Goal: Task Accomplishment & Management: Manage account settings

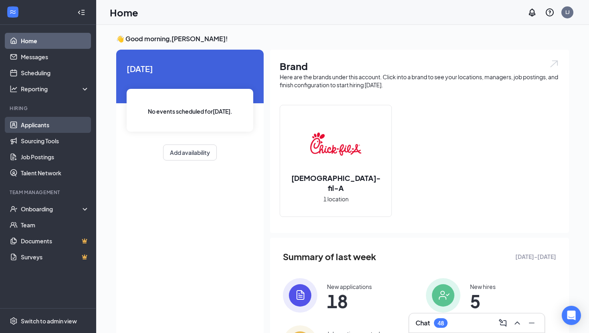
click at [47, 125] on link "Applicants" at bounding box center [55, 125] width 68 height 16
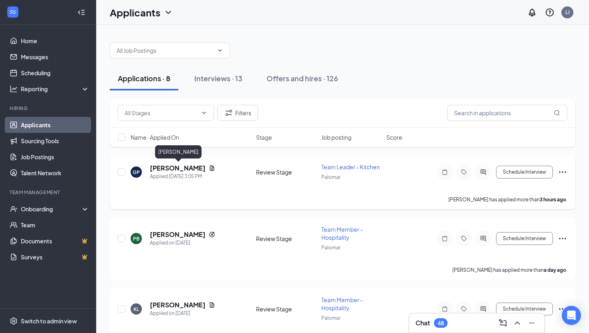
click at [201, 168] on h5 "[PERSON_NAME]" at bounding box center [178, 168] width 56 height 9
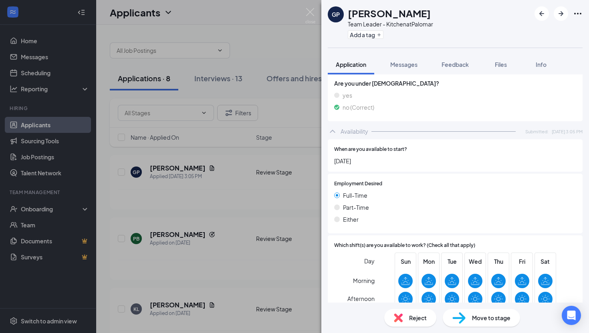
scroll to position [541, 0]
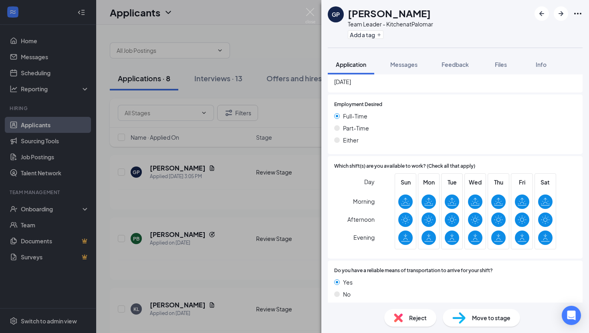
click at [489, 312] on div "Move to stage" at bounding box center [481, 318] width 77 height 18
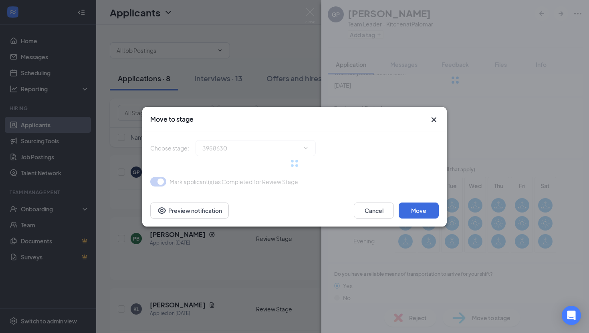
type input "Phone Screen (next stage)"
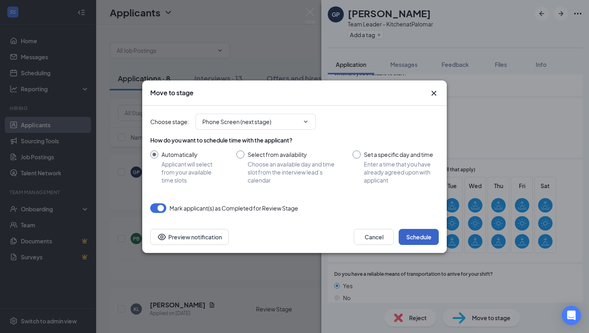
click at [429, 236] on button "Schedule" at bounding box center [418, 237] width 40 height 16
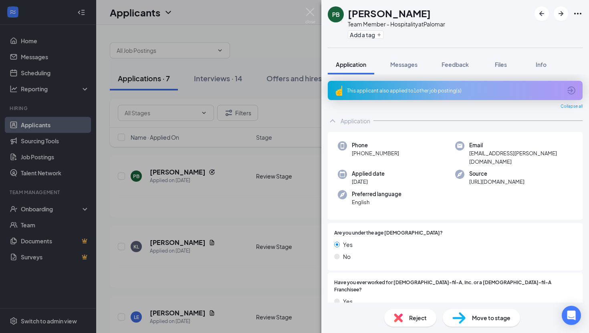
click at [260, 179] on div "[PERSON_NAME] Team Member - Hospitality at Palomar Add a tag Application Messag…" at bounding box center [294, 166] width 589 height 333
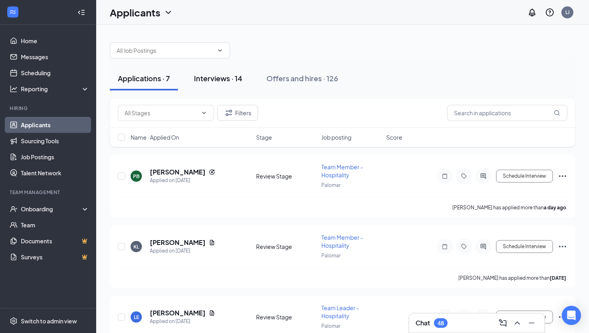
click at [212, 73] on div "Interviews · 14" at bounding box center [218, 78] width 48 height 10
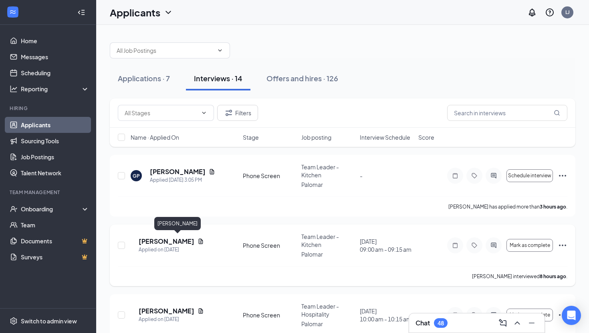
click at [188, 241] on h5 "[PERSON_NAME]" at bounding box center [167, 241] width 56 height 9
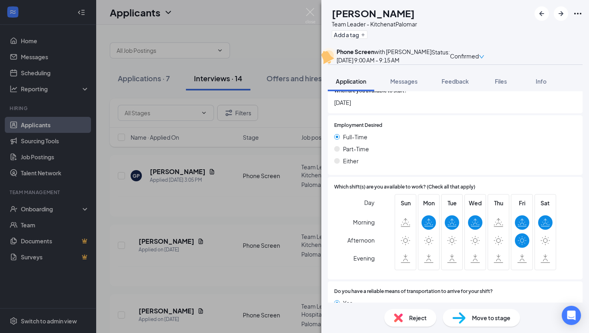
scroll to position [540, 0]
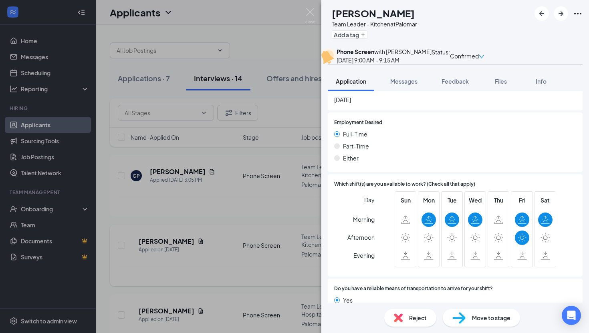
click at [249, 244] on div "LH [PERSON_NAME] Team Leader - Kitchen at Palomar Add a tag Phone Screen with […" at bounding box center [294, 166] width 589 height 333
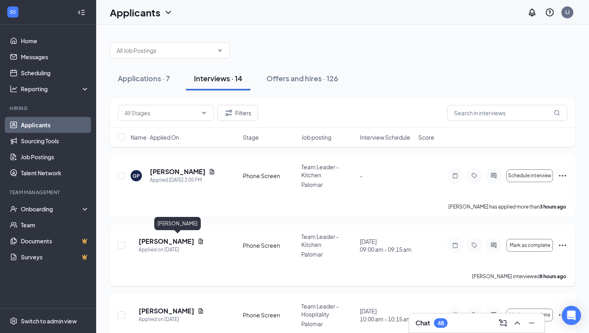
click at [169, 237] on h5 "[PERSON_NAME]" at bounding box center [167, 241] width 56 height 9
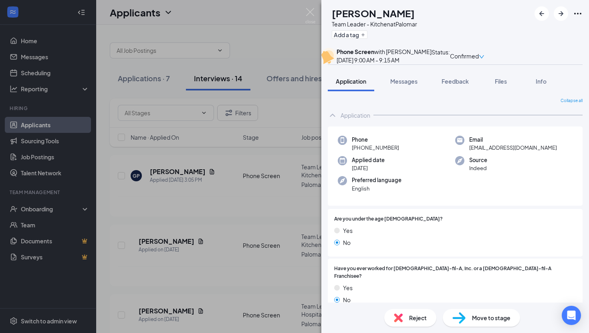
click at [276, 24] on div "LH [PERSON_NAME] Team Leader - Kitchen at Palomar Add a tag Phone Screen with […" at bounding box center [294, 166] width 589 height 333
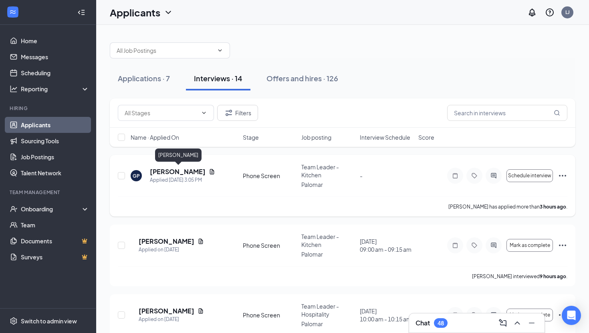
click at [202, 171] on h5 "[PERSON_NAME]" at bounding box center [178, 171] width 56 height 9
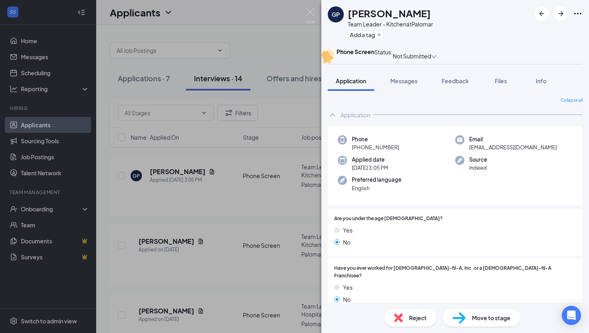
click at [264, 24] on div "GP [PERSON_NAME] Team Leader - Kitchen at Palomar Add a tag Phone Screen Status…" at bounding box center [294, 166] width 589 height 333
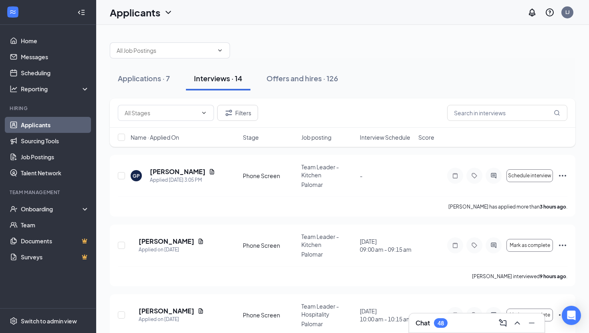
click at [137, 80] on div "Applications · 7" at bounding box center [144, 78] width 52 height 10
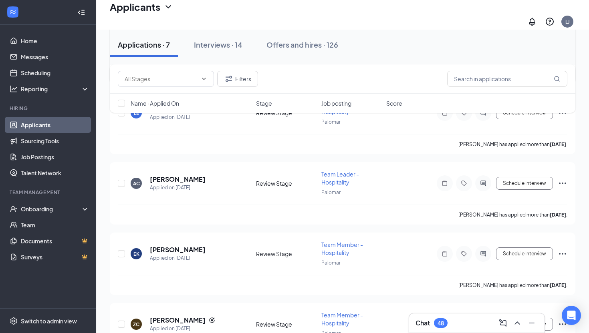
scroll to position [15, 0]
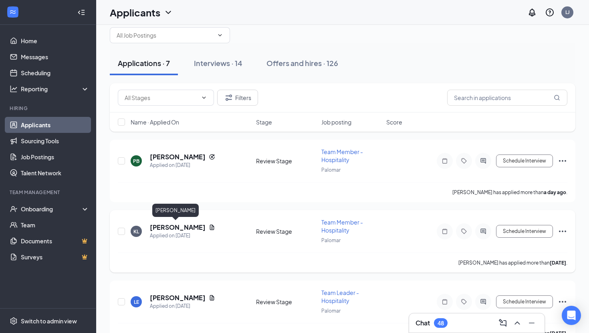
click at [160, 229] on h5 "[PERSON_NAME]" at bounding box center [178, 227] width 56 height 9
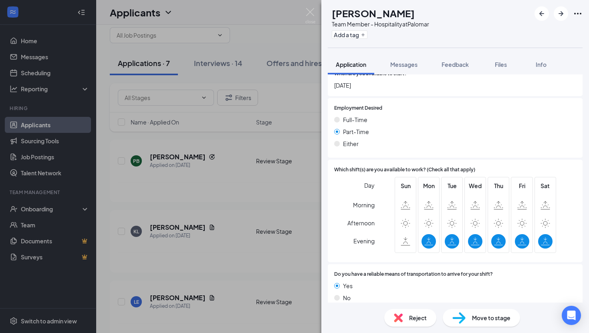
scroll to position [567, 0]
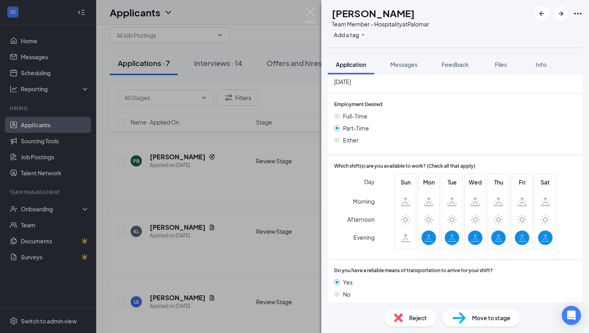
click at [490, 319] on span "Move to stage" at bounding box center [491, 318] width 38 height 9
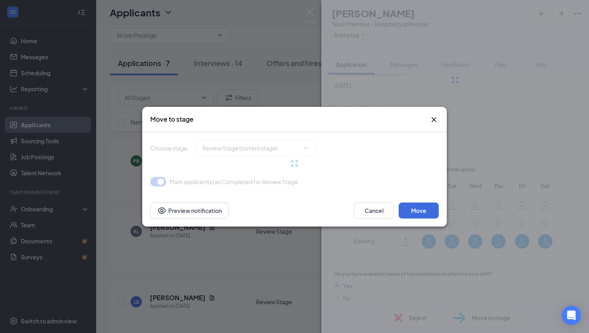
type input "Phone Screen (next stage)"
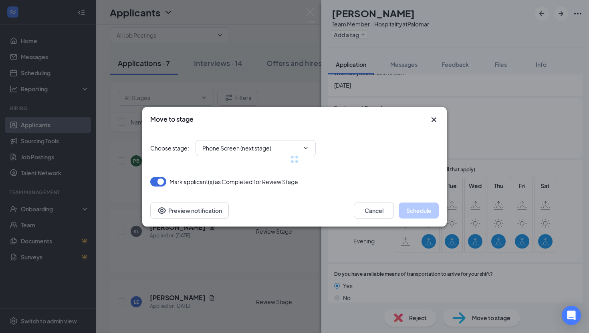
click at [432, 116] on div "Move to stage Choose stage : Phone Screen (next stage) [PERSON_NAME](s) as Comp…" at bounding box center [294, 167] width 304 height 120
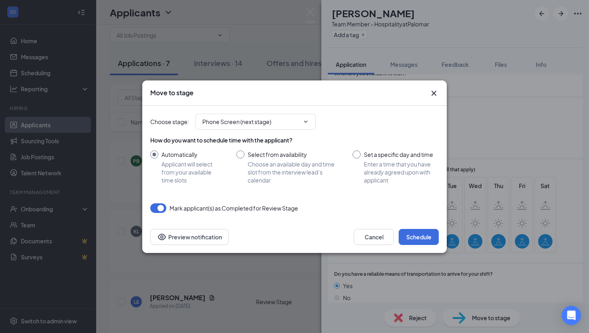
click at [427, 96] on div "Move to stage" at bounding box center [294, 93] width 288 height 9
click at [435, 96] on icon "Cross" at bounding box center [434, 94] width 10 height 10
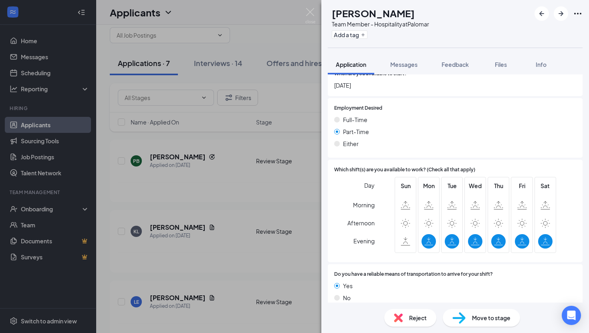
click at [245, 153] on div "KL [PERSON_NAME] Team Member - Hospitality at Palomar Add a tag Application Mes…" at bounding box center [294, 166] width 589 height 333
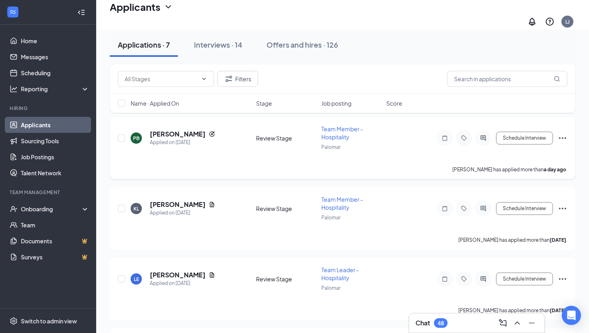
scroll to position [41, 0]
